Goal: Information Seeking & Learning: Compare options

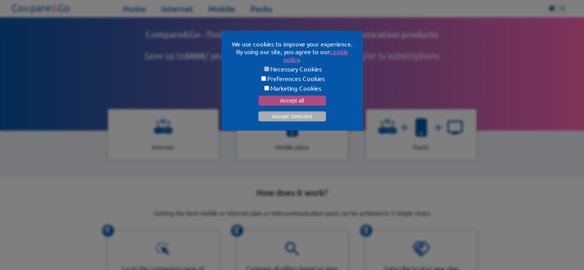
click at [307, 96] on button "Accept all" at bounding box center [293, 101] width 68 height 10
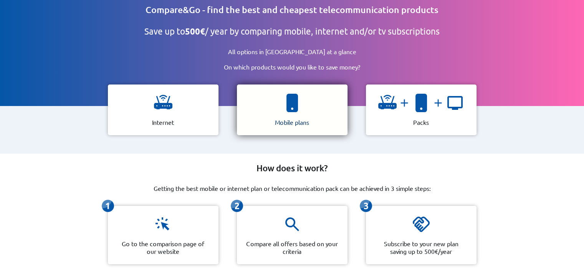
scroll to position [38, 0]
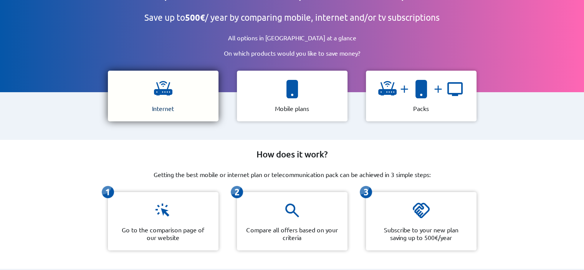
click at [154, 95] on img at bounding box center [163, 89] width 18 height 18
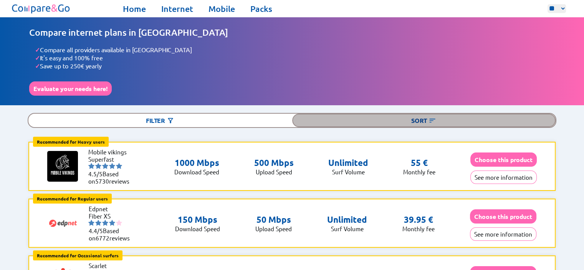
click at [423, 115] on div "Sort" at bounding box center [424, 120] width 264 height 13
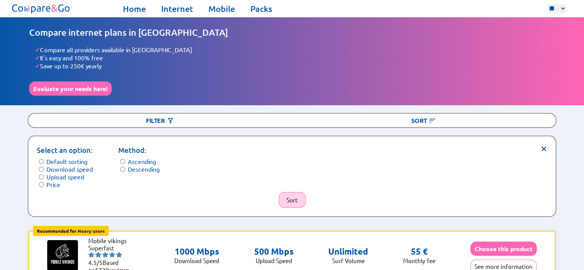
click at [292, 198] on button "Sort" at bounding box center [292, 200] width 27 height 16
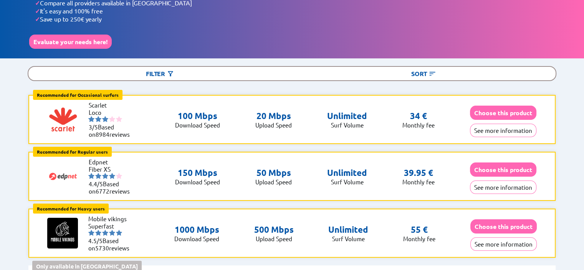
scroll to position [38, 0]
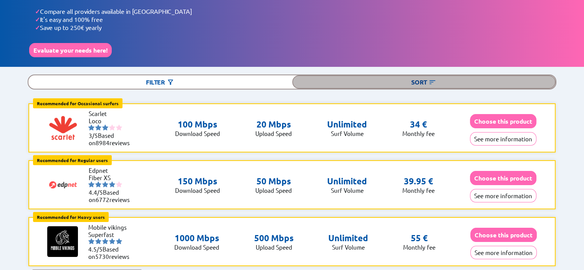
click at [422, 80] on div "Sort" at bounding box center [424, 81] width 264 height 13
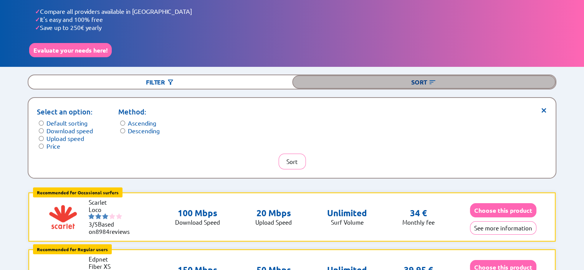
click at [422, 80] on div "Sort" at bounding box center [424, 81] width 264 height 13
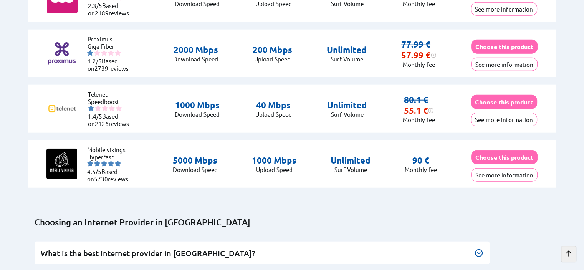
scroll to position [2152, 0]
